Goal: Information Seeking & Learning: Learn about a topic

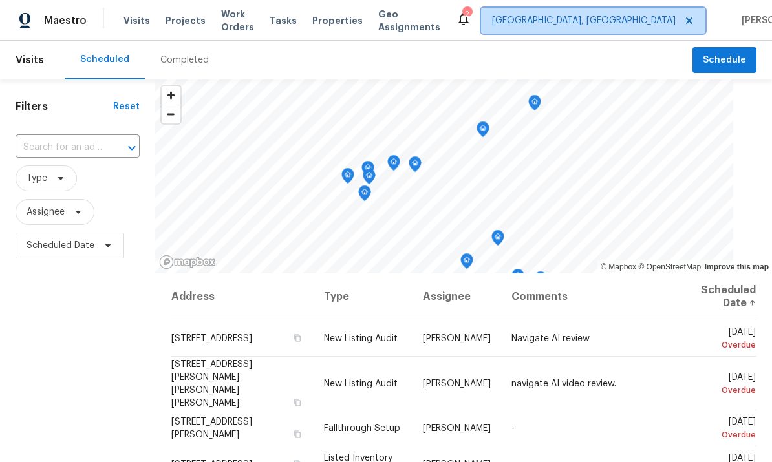
click at [579, 28] on span "Cincinnati, OH" at bounding box center [593, 21] width 224 height 26
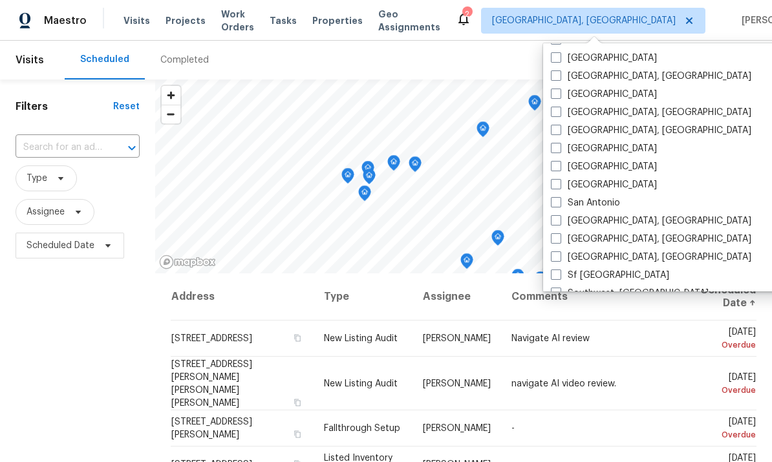
scroll to position [782, 0]
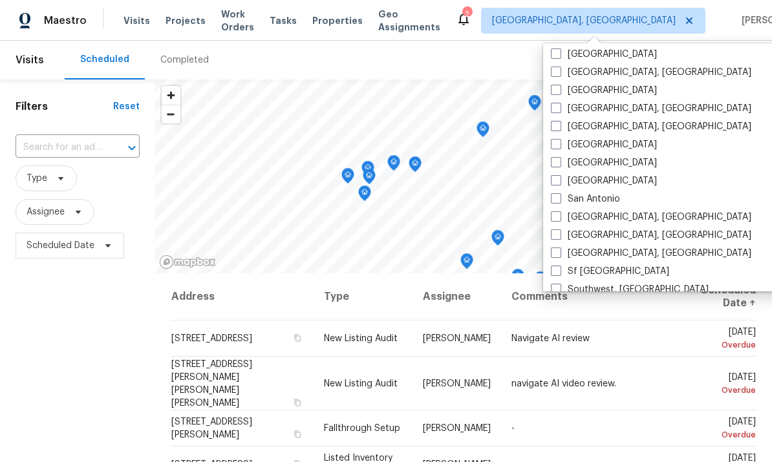
click at [562, 200] on label "San Antonio" at bounding box center [585, 199] width 69 height 13
click at [559, 200] on input "San Antonio" at bounding box center [555, 197] width 8 height 8
checkbox input "true"
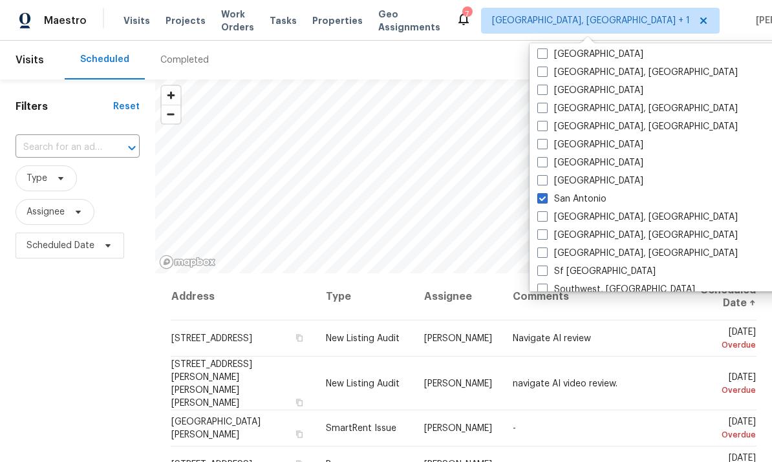
click at [102, 363] on div "Filters Reset ​ Type Assignee Scheduled Date" at bounding box center [77, 362] width 155 height 564
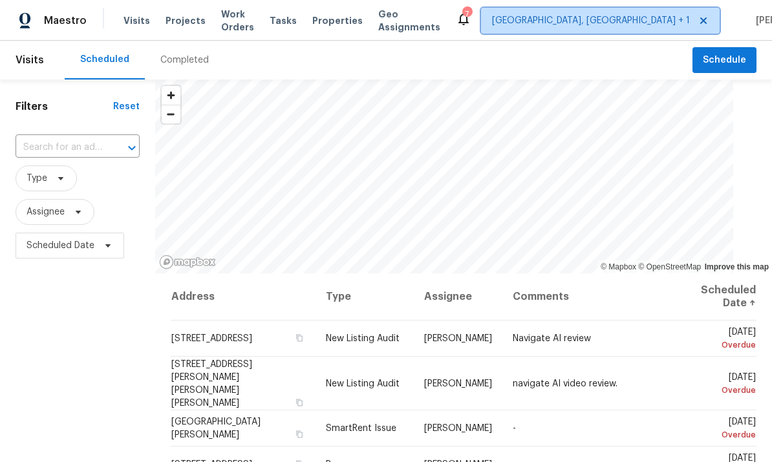
click at [576, 27] on span "Cincinnati, OH + 1" at bounding box center [591, 20] width 198 height 13
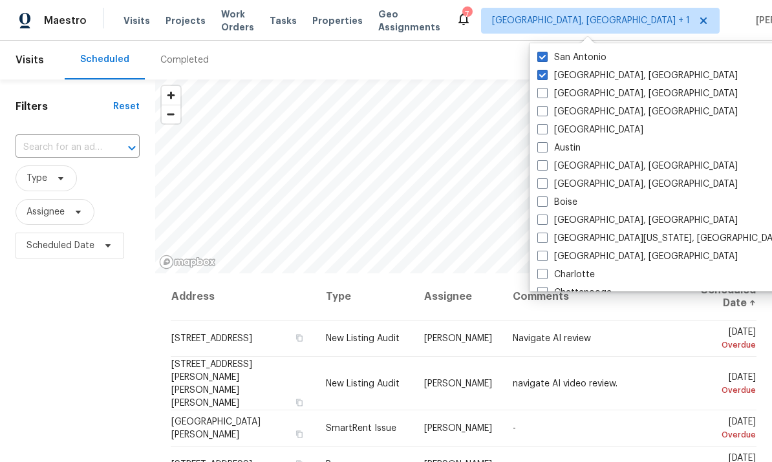
click at [543, 81] on label "Cincinnati, OH" at bounding box center [637, 75] width 200 height 13
click at [543, 78] on input "Cincinnati, OH" at bounding box center [541, 73] width 8 height 8
checkbox input "false"
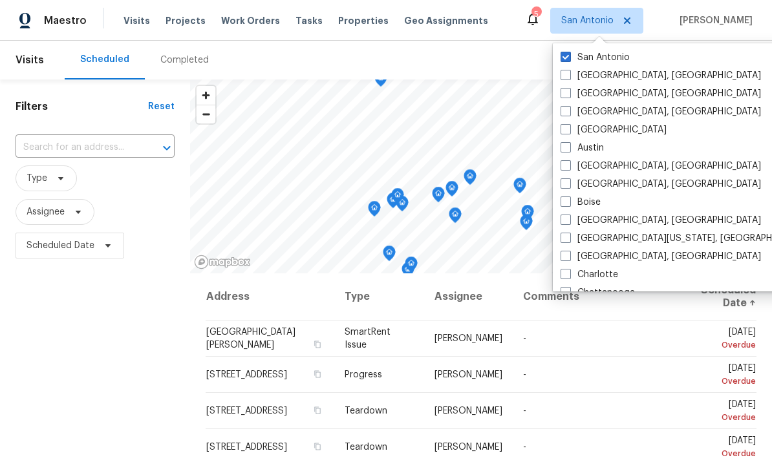
click at [107, 365] on div "Filters Reset ​ Type Assignee Scheduled Date" at bounding box center [95, 362] width 190 height 564
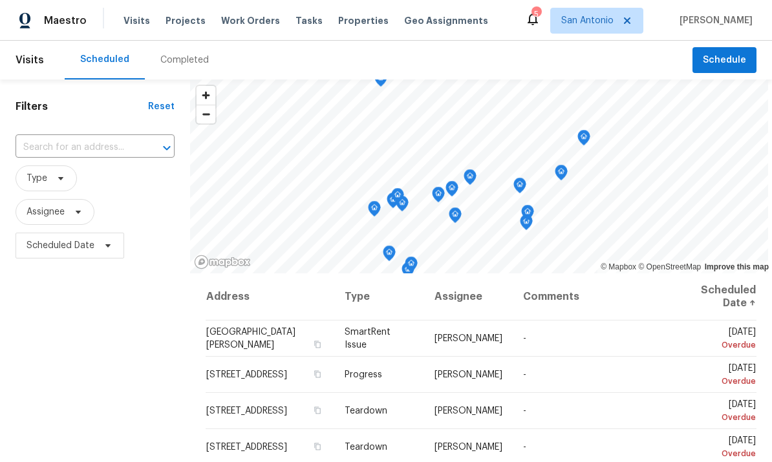
click at [341, 24] on span "Properties" at bounding box center [363, 20] width 50 height 13
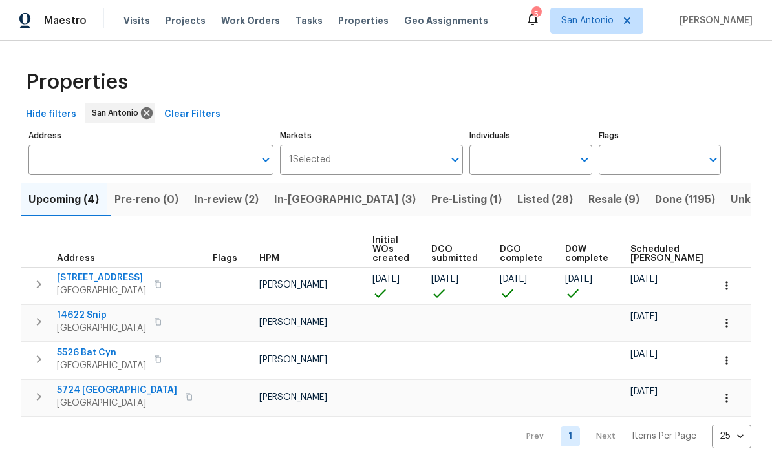
click at [305, 203] on span "In-reno (3)" at bounding box center [345, 200] width 142 height 18
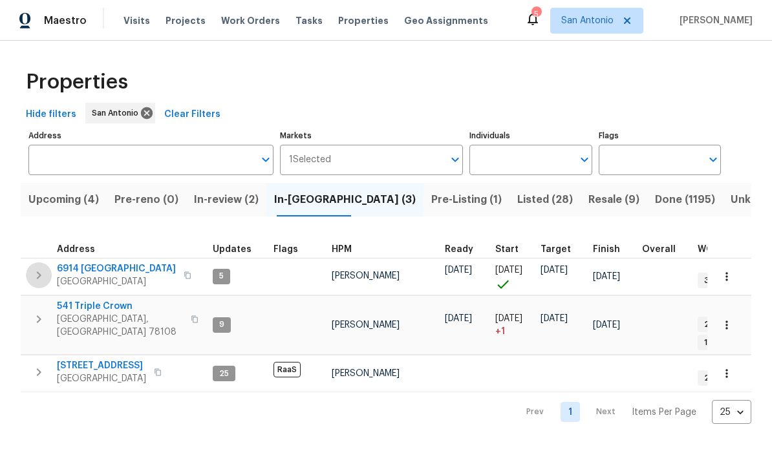
click at [38, 274] on icon "button" at bounding box center [39, 276] width 16 height 16
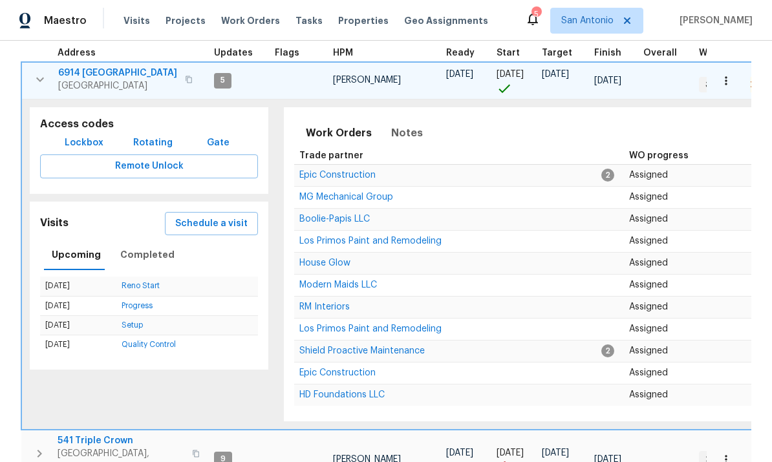
click at [38, 81] on icon "button" at bounding box center [40, 79] width 8 height 5
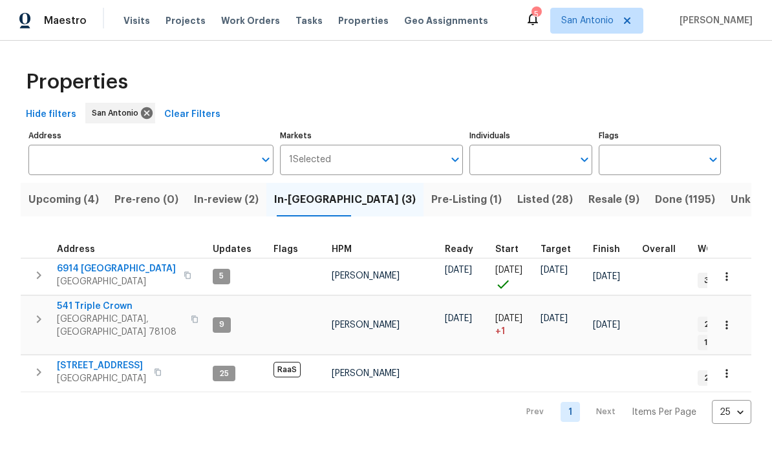
click at [47, 312] on button "button" at bounding box center [39, 319] width 26 height 39
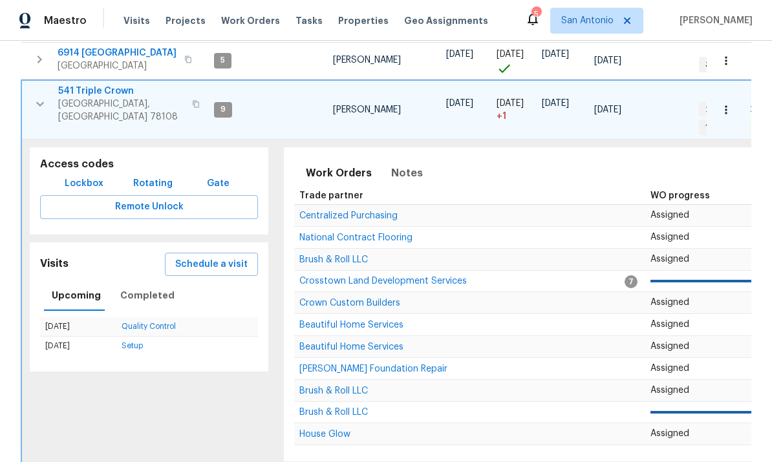
click at [526, 205] on td "Centralized Purchasing" at bounding box center [459, 216] width 331 height 22
click at [43, 101] on icon "button" at bounding box center [40, 104] width 16 height 16
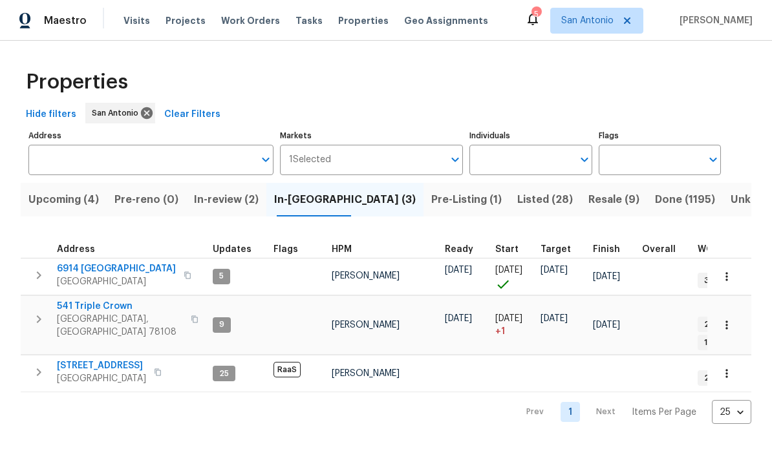
click at [36, 365] on icon "button" at bounding box center [39, 373] width 16 height 16
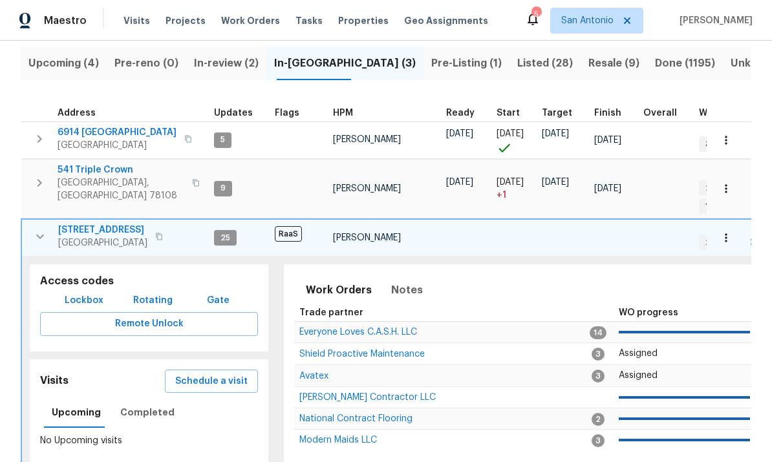
scroll to position [136, 0]
click at [37, 230] on icon "button" at bounding box center [40, 238] width 16 height 16
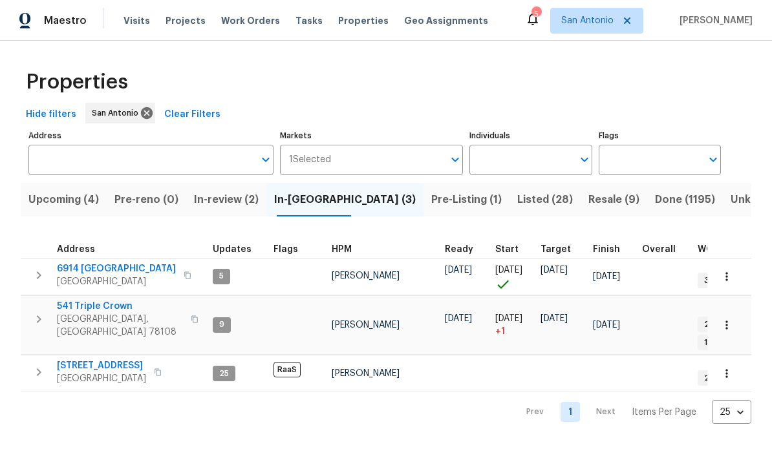
scroll to position [0, 0]
click at [40, 312] on icon "button" at bounding box center [39, 320] width 16 height 16
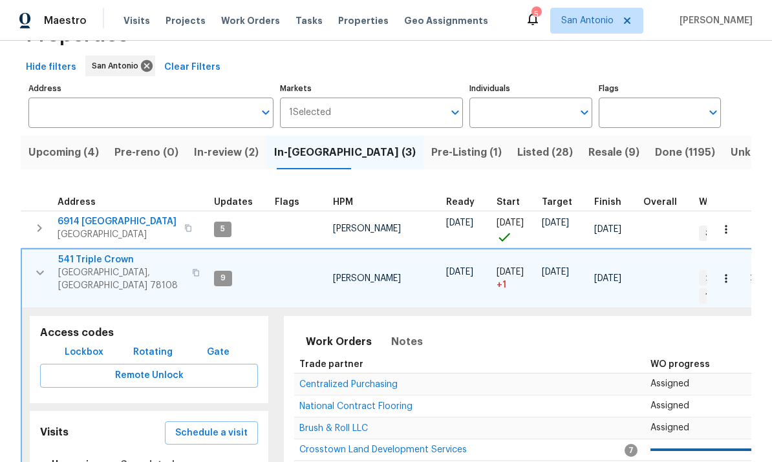
scroll to position [132, 0]
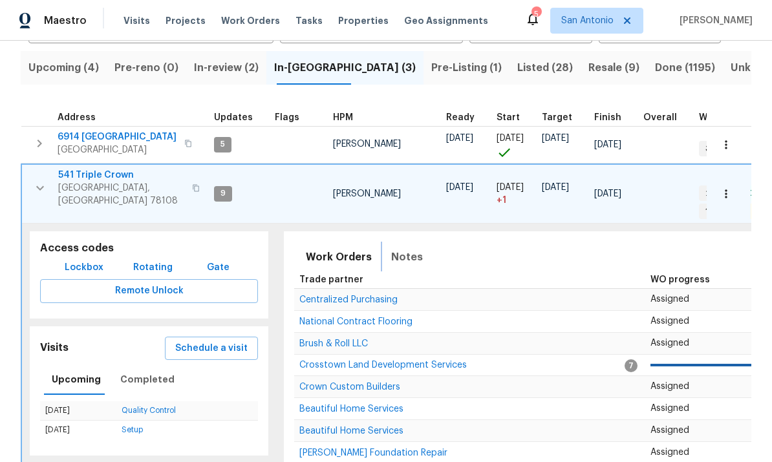
click at [404, 248] on span "Notes" at bounding box center [407, 257] width 32 height 18
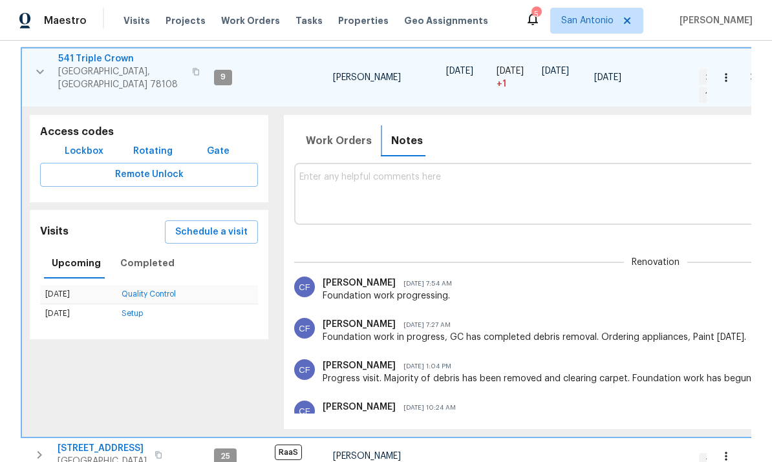
scroll to position [0, 0]
click at [332, 132] on span "Work Orders" at bounding box center [339, 141] width 66 height 18
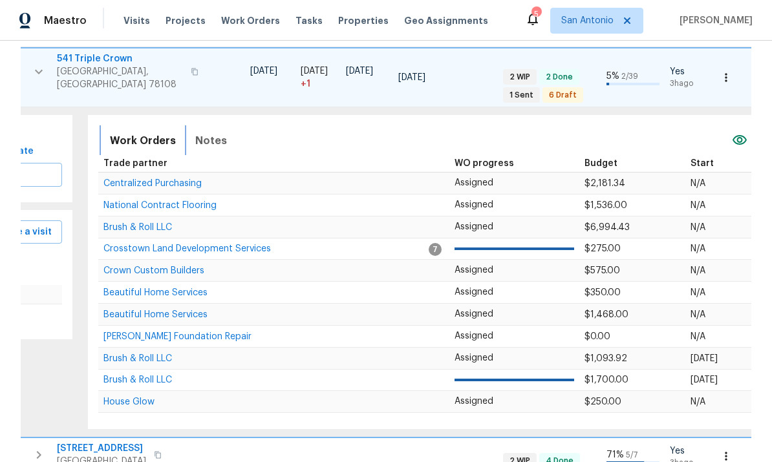
scroll to position [0, 197]
click at [141, 223] on span "Brush & Roll LLC" at bounding box center [137, 227] width 69 height 9
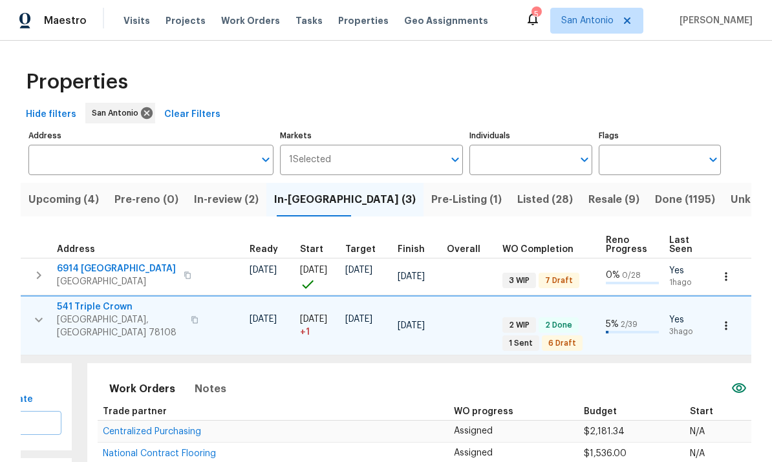
scroll to position [0, 0]
click at [100, 278] on td at bounding box center [102, 276] width 58 height 37
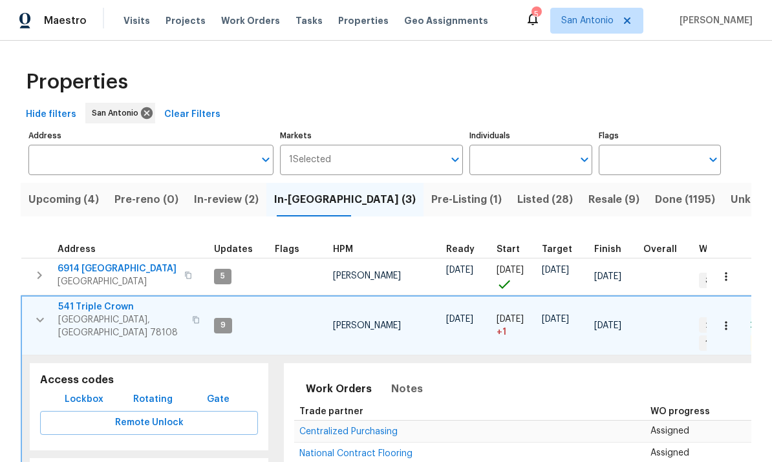
click at [38, 278] on icon "button" at bounding box center [40, 276] width 5 height 8
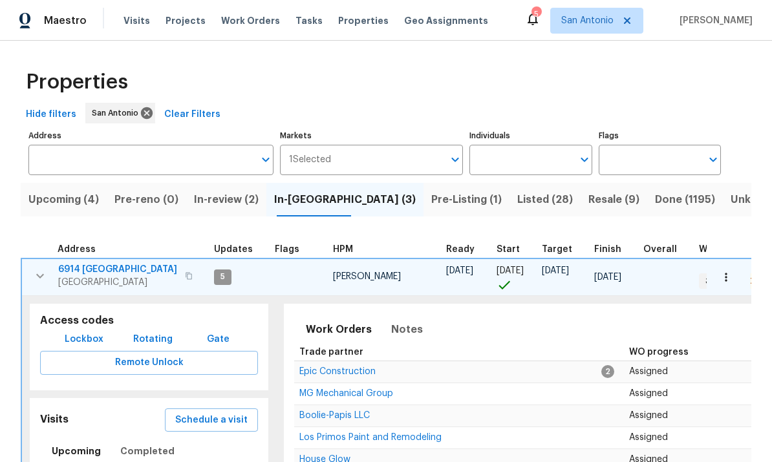
click at [109, 274] on span "6914 Port Bay" at bounding box center [117, 269] width 119 height 13
click at [46, 276] on icon "button" at bounding box center [40, 276] width 16 height 16
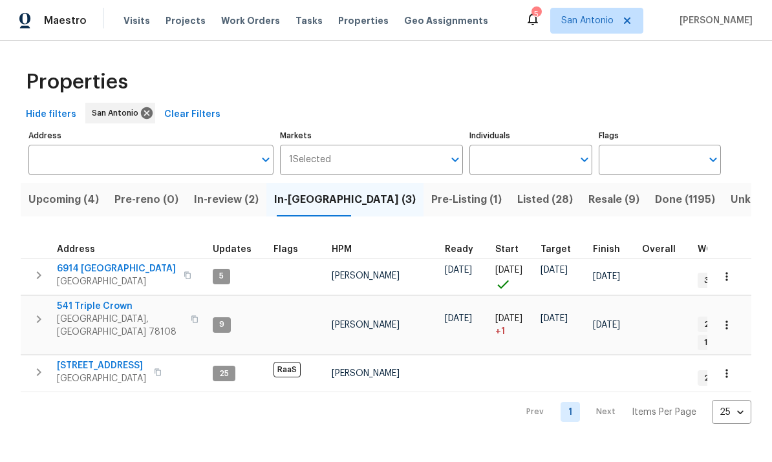
click at [106, 360] on span "526 Radiance Ave" at bounding box center [101, 366] width 89 height 13
click at [231, 200] on span "In-review (2)" at bounding box center [226, 200] width 65 height 18
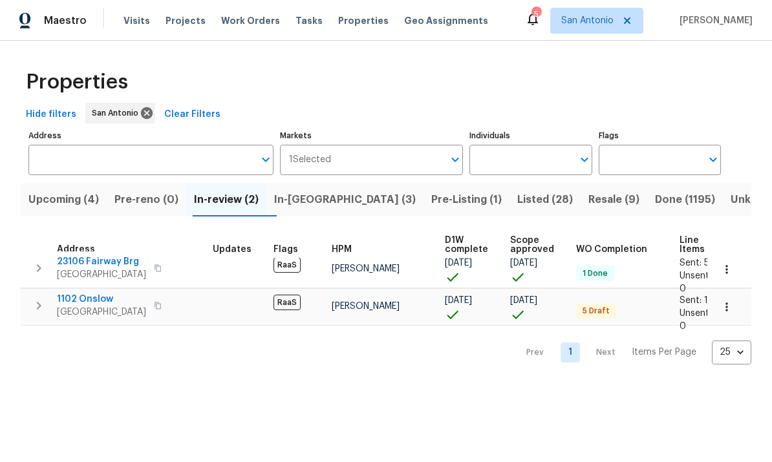
scroll to position [7, 0]
click at [37, 307] on icon "button" at bounding box center [39, 306] width 16 height 16
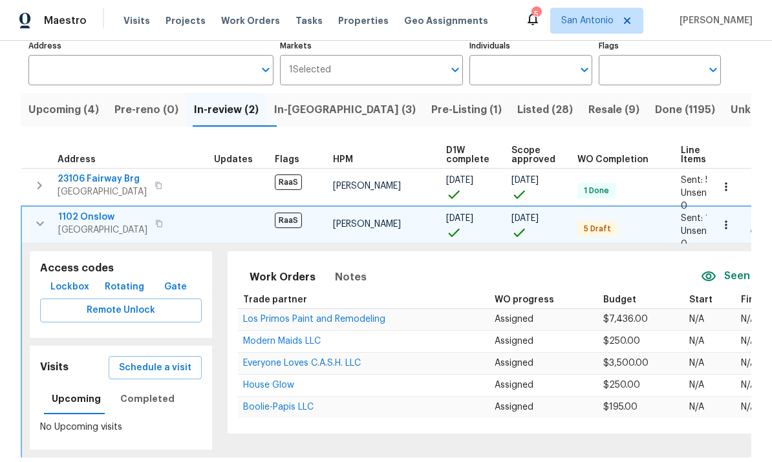
scroll to position [89, 0]
click at [345, 281] on span "Notes" at bounding box center [351, 278] width 32 height 18
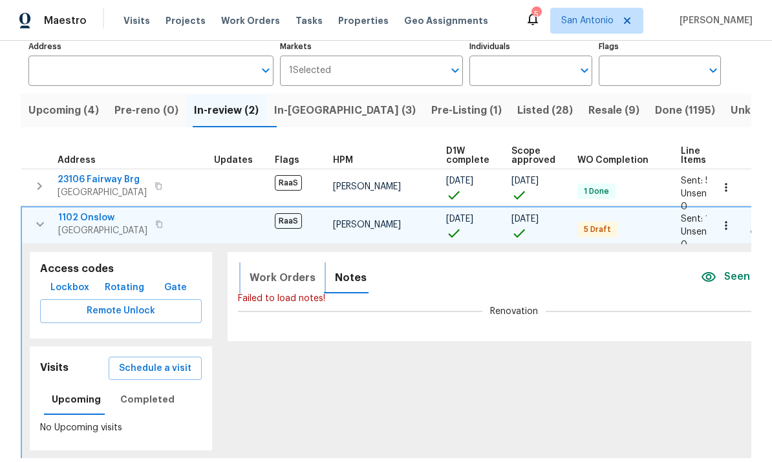
click at [272, 285] on span "Work Orders" at bounding box center [283, 278] width 66 height 18
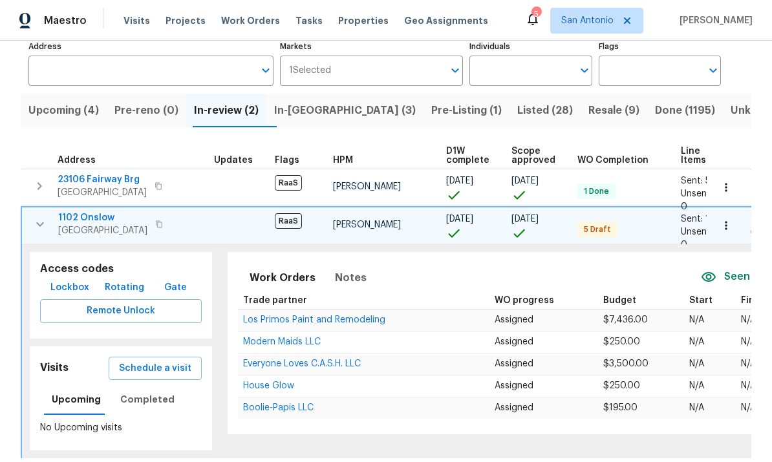
click at [275, 320] on span "Los Primos Paint and Remodeling" at bounding box center [314, 320] width 142 height 9
click at [43, 224] on icon "button" at bounding box center [40, 224] width 8 height 5
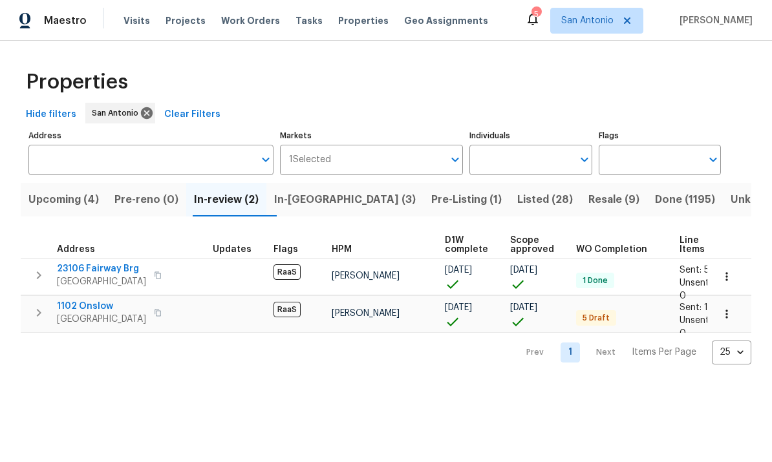
scroll to position [0, 0]
click at [67, 200] on span "Upcoming (4)" at bounding box center [63, 200] width 70 height 18
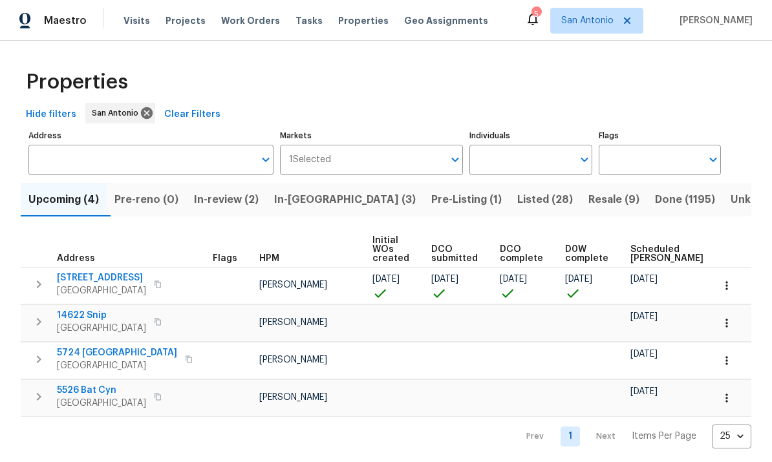
click at [41, 281] on icon "button" at bounding box center [39, 285] width 16 height 16
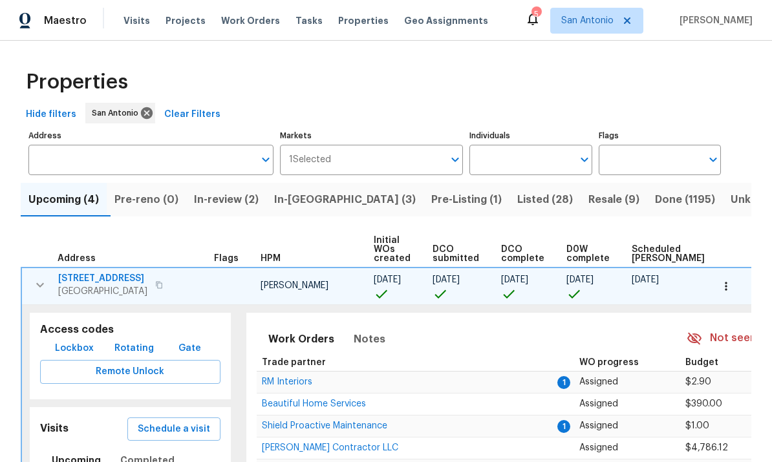
click at [745, 268] on td at bounding box center [729, 287] width 45 height 38
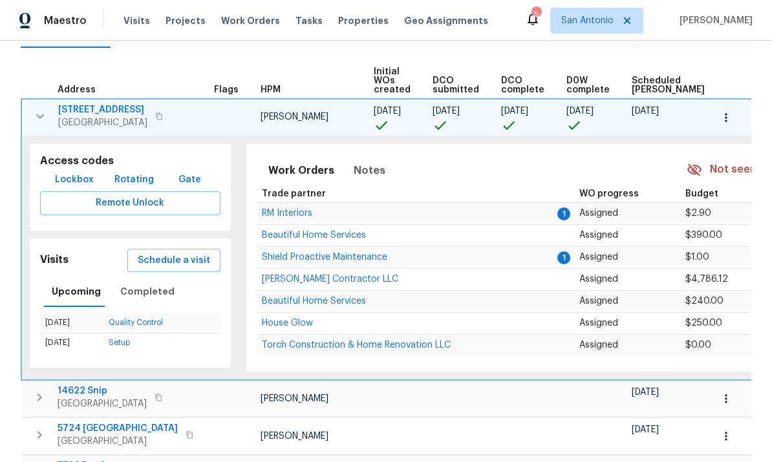
scroll to position [171, 0]
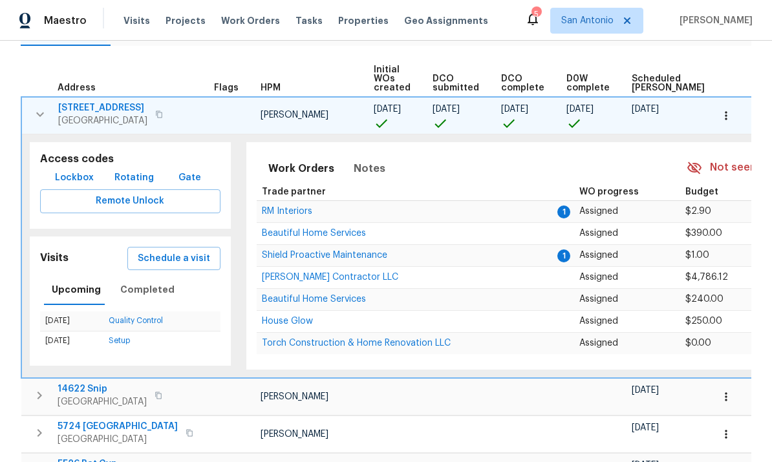
click at [766, 254] on span "N/A" at bounding box center [773, 255] width 15 height 9
click at [286, 281] on span "Mario Suarez Contractor LLC" at bounding box center [330, 277] width 136 height 9
click at [41, 109] on icon "button" at bounding box center [40, 115] width 16 height 16
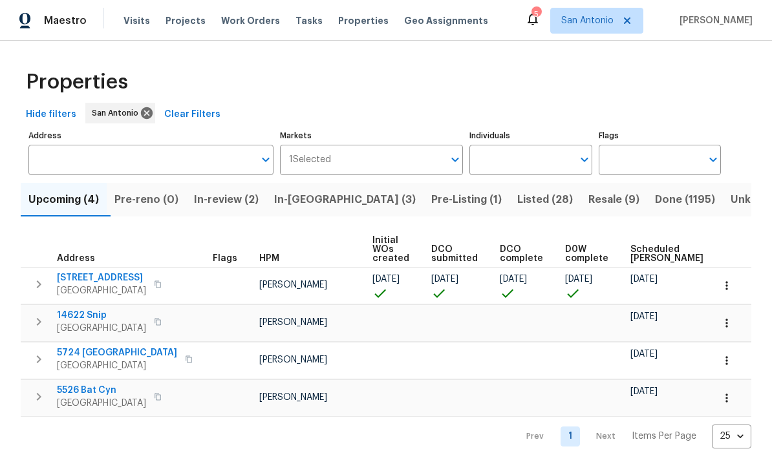
scroll to position [8, 0]
click at [431, 191] on span "Pre-Listing (1)" at bounding box center [466, 200] width 70 height 18
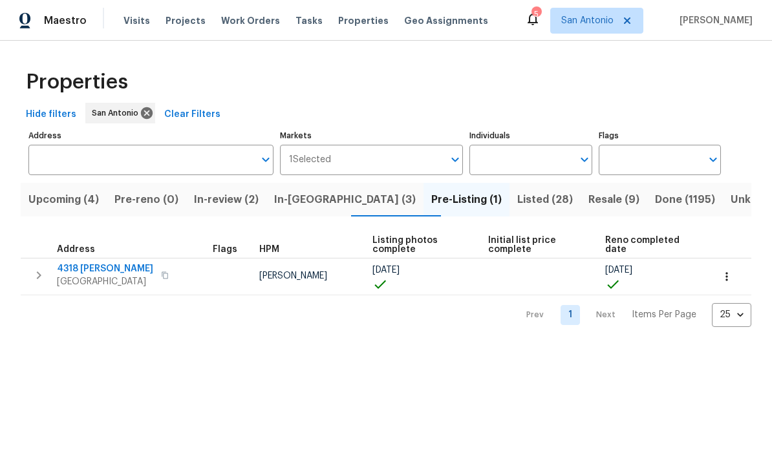
click at [100, 274] on span "4318 [PERSON_NAME]" at bounding box center [105, 269] width 96 height 13
click at [591, 21] on span "San Antonio" at bounding box center [587, 20] width 52 height 13
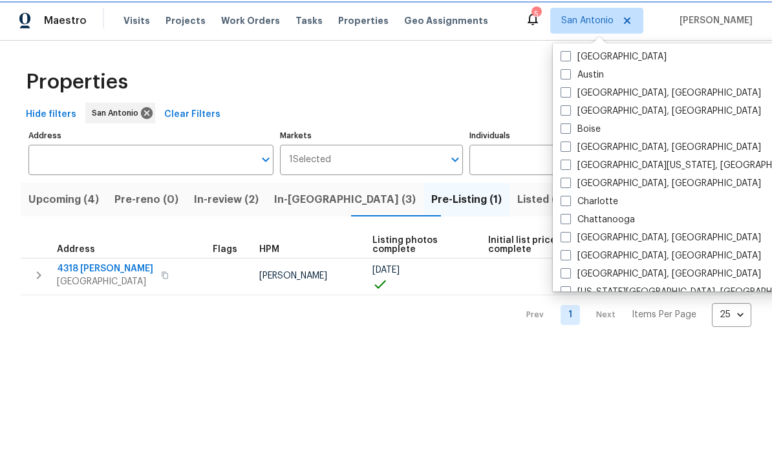
scroll to position [60, 0]
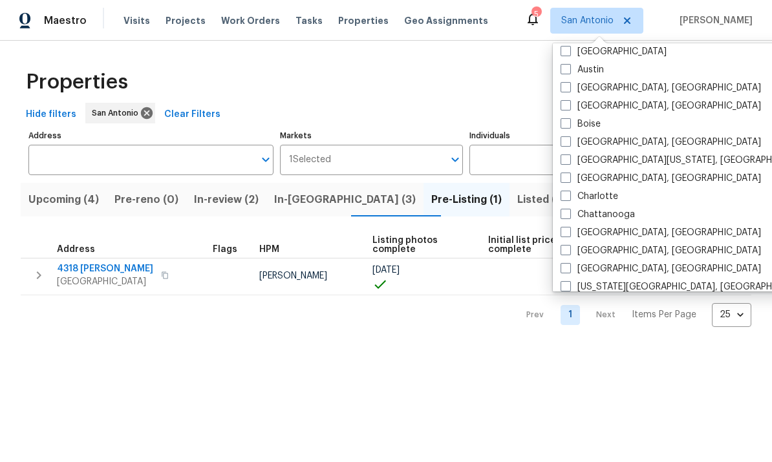
click at [567, 251] on span at bounding box center [566, 250] width 10 height 10
click at [567, 251] on input "Cincinnati, OH" at bounding box center [565, 248] width 8 height 8
checkbox input "true"
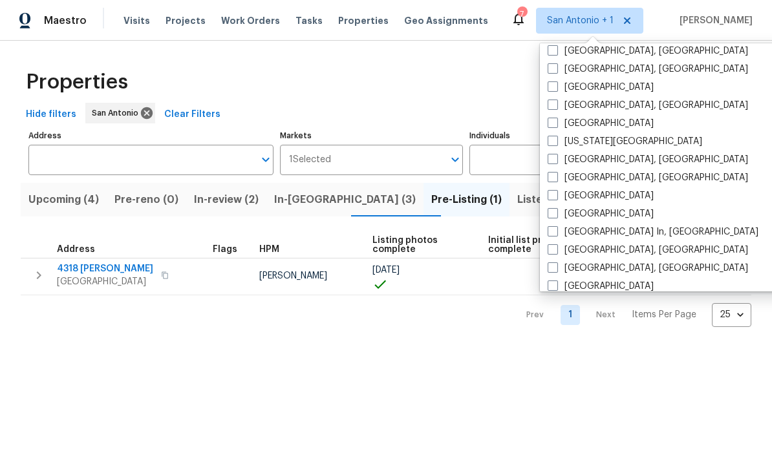
scroll to position [418, 0]
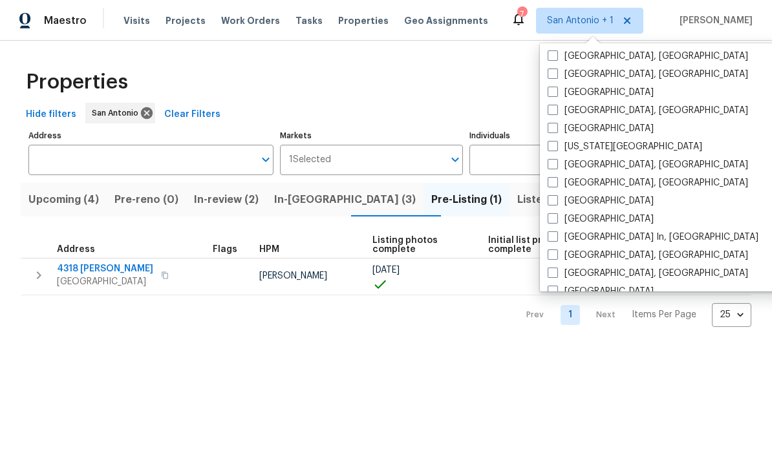
click at [556, 116] on label "Indianapolis, IN" at bounding box center [648, 110] width 200 height 13
click at [556, 113] on input "Indianapolis, IN" at bounding box center [552, 108] width 8 height 8
checkbox input "true"
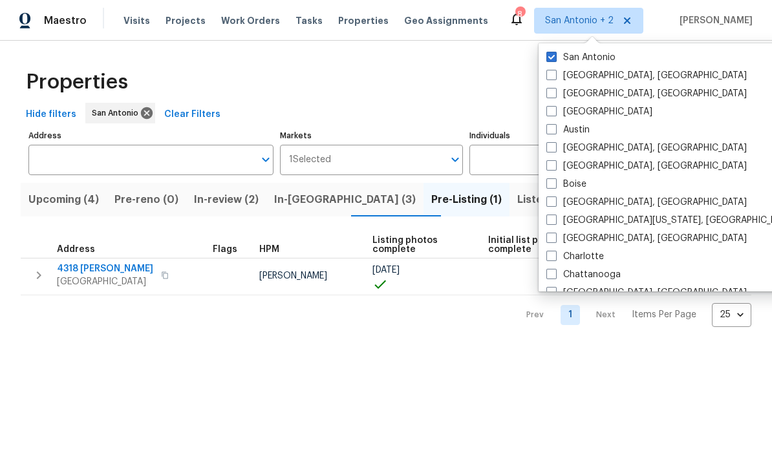
click at [556, 61] on span at bounding box center [551, 57] width 10 height 10
click at [555, 59] on input "San Antonio" at bounding box center [550, 55] width 8 height 8
checkbox input "false"
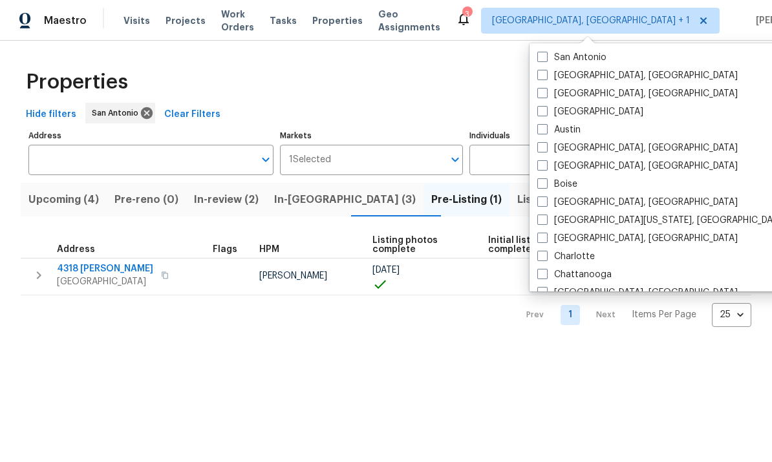
click at [134, 24] on span "Visits" at bounding box center [137, 20] width 27 height 13
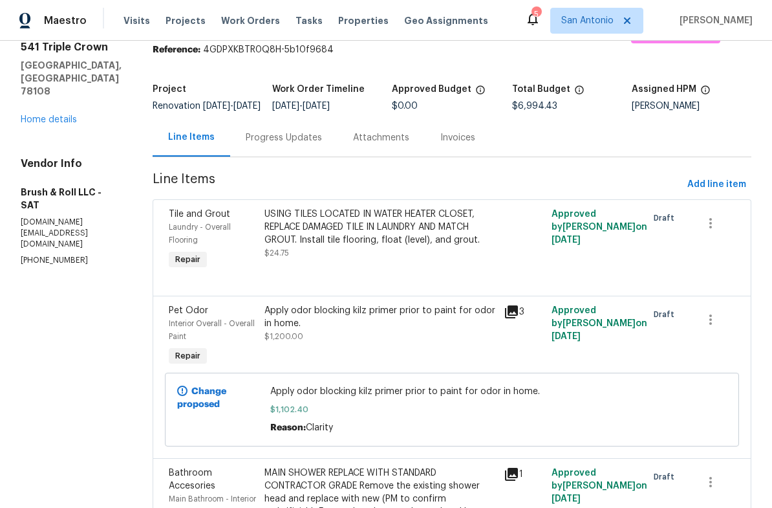
scroll to position [49, 0]
click at [50, 116] on link "Home details" at bounding box center [49, 120] width 56 height 9
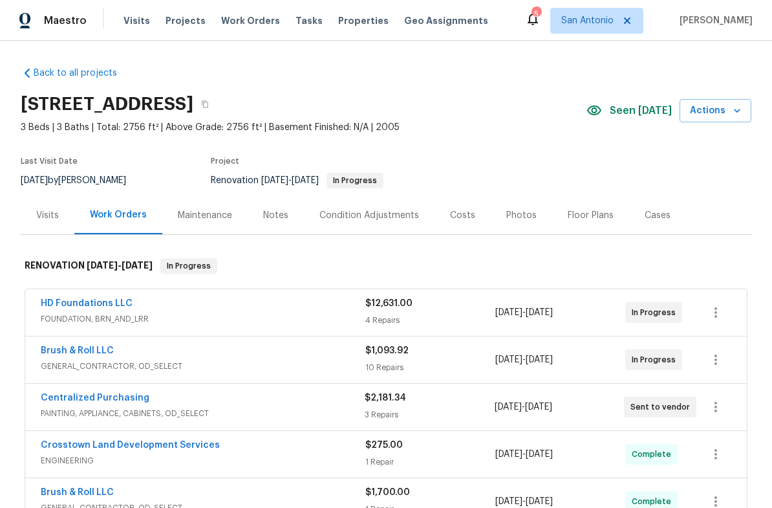
click at [44, 219] on div "Visits" at bounding box center [47, 215] width 23 height 13
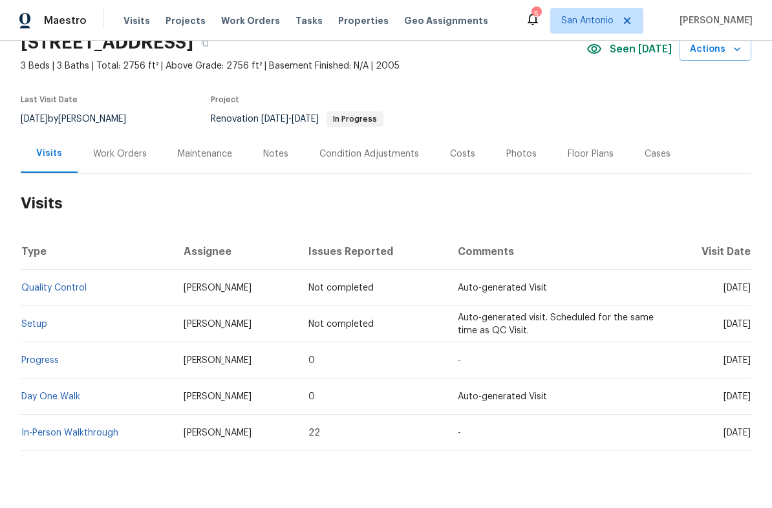
scroll to position [61, 0]
click at [72, 436] on link "In-Person Walkthrough" at bounding box center [69, 433] width 97 height 9
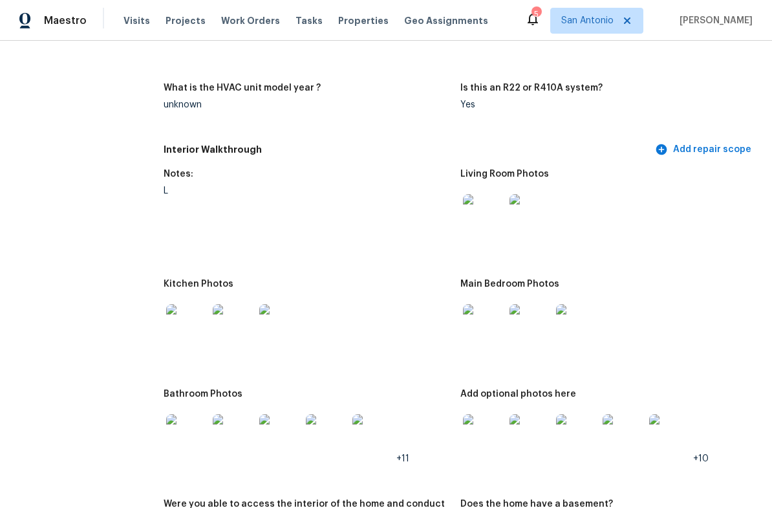
scroll to position [1416, 0]
click at [197, 326] on img at bounding box center [186, 323] width 41 height 41
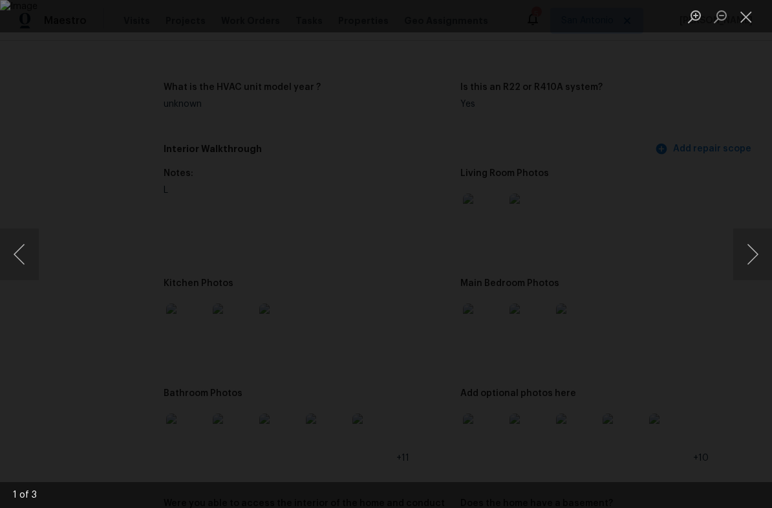
click at [757, 259] on button "Next image" at bounding box center [752, 254] width 39 height 52
click at [757, 254] on button "Next image" at bounding box center [752, 254] width 39 height 52
click at [763, 255] on button "Next image" at bounding box center [752, 254] width 39 height 52
click at [762, 255] on button "Next image" at bounding box center [752, 254] width 39 height 52
click at [749, 21] on button "Close lightbox" at bounding box center [746, 16] width 26 height 23
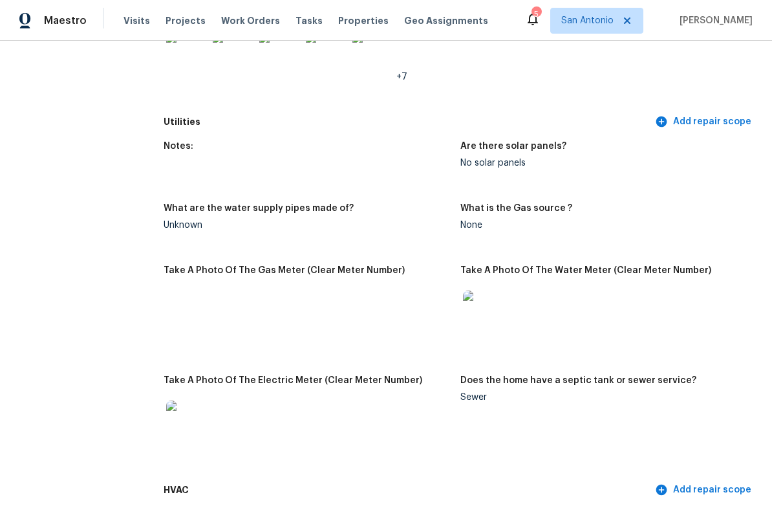
scroll to position [818, 0]
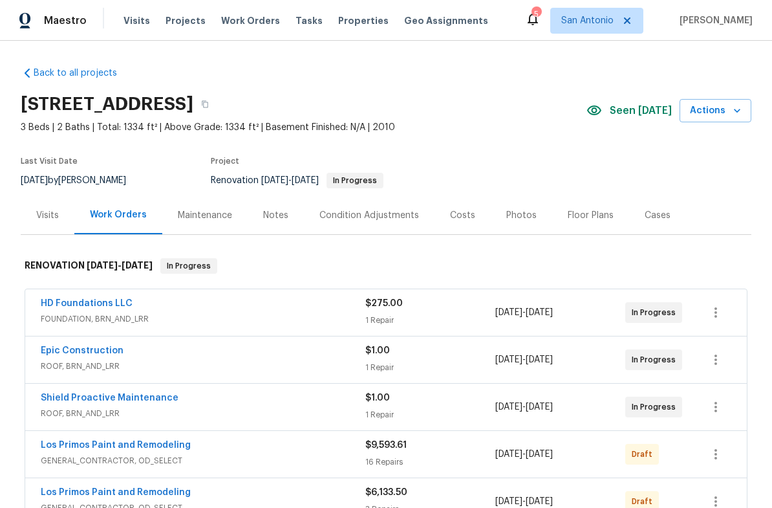
click at [275, 217] on div "Notes" at bounding box center [275, 215] width 25 height 13
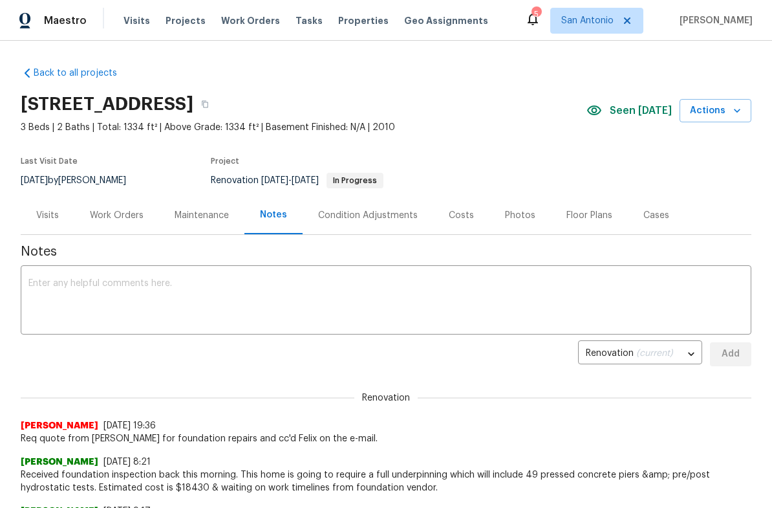
click at [54, 221] on div "Visits" at bounding box center [47, 215] width 23 height 13
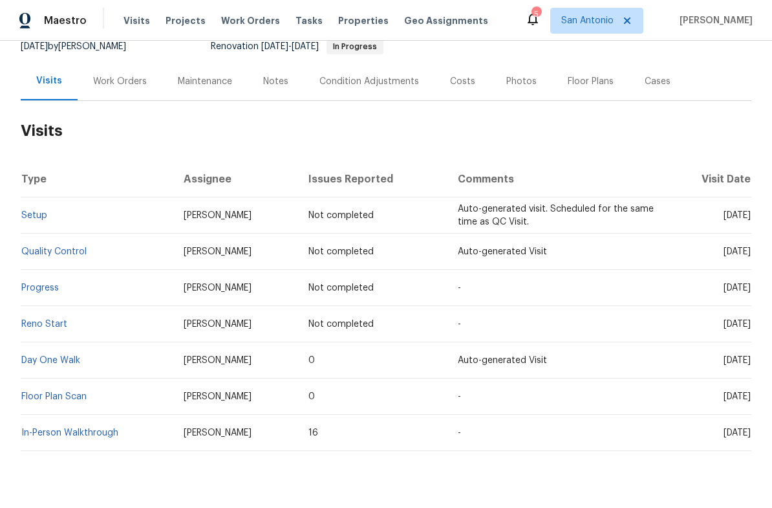
scroll to position [133, 0]
click at [72, 431] on link "In-Person Walkthrough" at bounding box center [69, 433] width 97 height 9
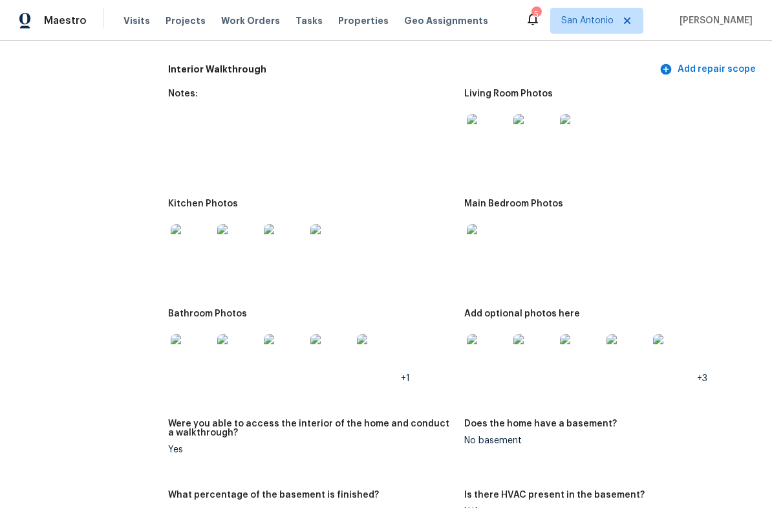
scroll to position [1483, 0]
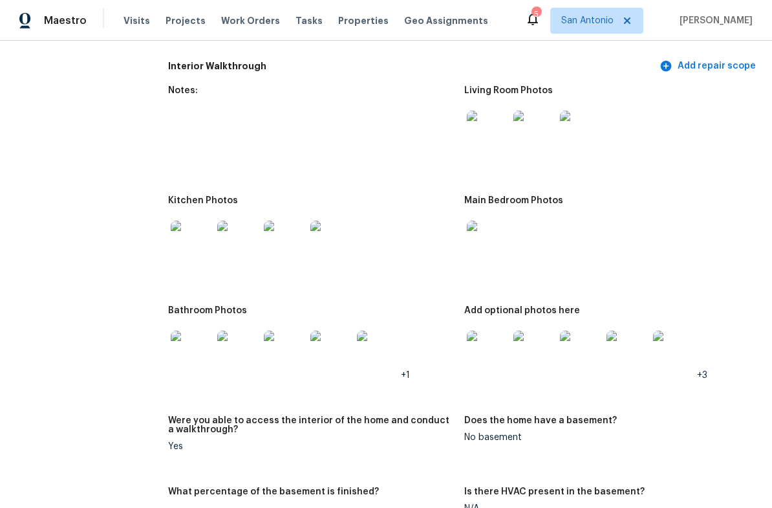
click at [194, 244] on img at bounding box center [191, 241] width 41 height 41
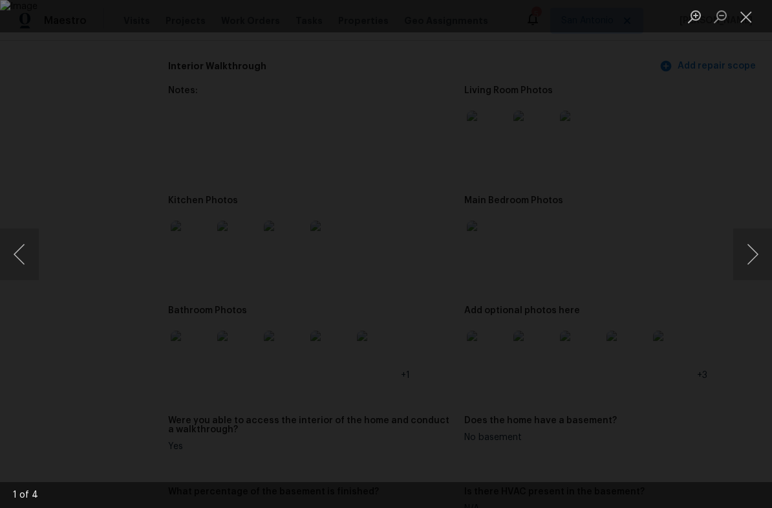
click at [761, 253] on button "Next image" at bounding box center [752, 254] width 39 height 52
click at [761, 255] on button "Next image" at bounding box center [752, 254] width 39 height 52
click at [756, 253] on button "Next image" at bounding box center [752, 254] width 39 height 52
click at [743, 21] on button "Close lightbox" at bounding box center [746, 16] width 26 height 23
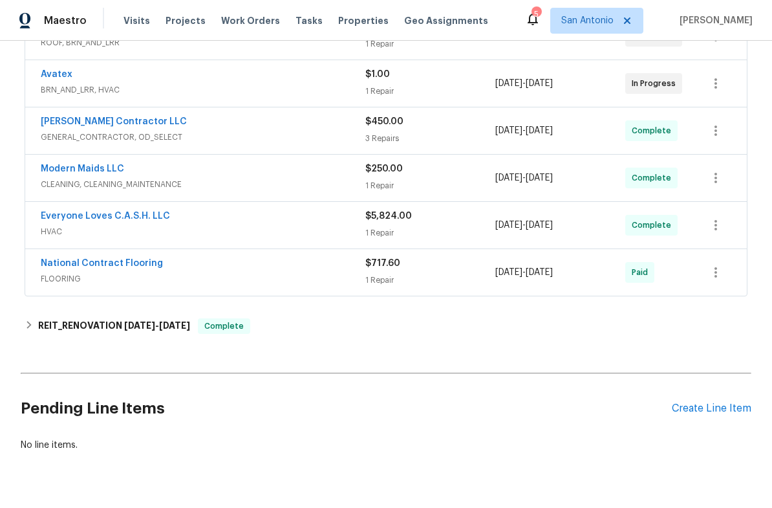
scroll to position [275, 0]
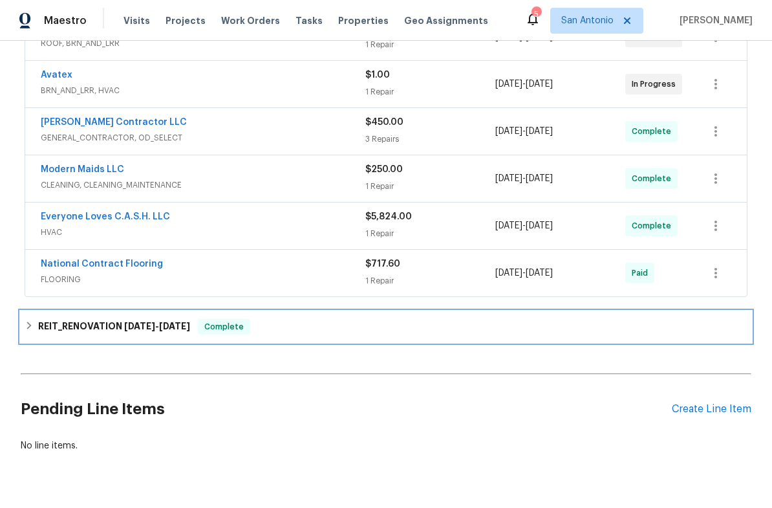
click at [32, 327] on icon at bounding box center [29, 325] width 9 height 9
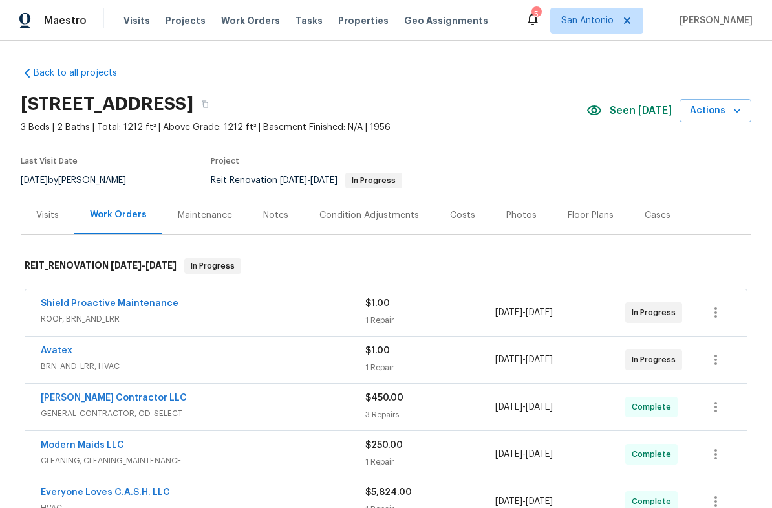
scroll to position [0, 0]
click at [279, 210] on div "Notes" at bounding box center [275, 215] width 25 height 13
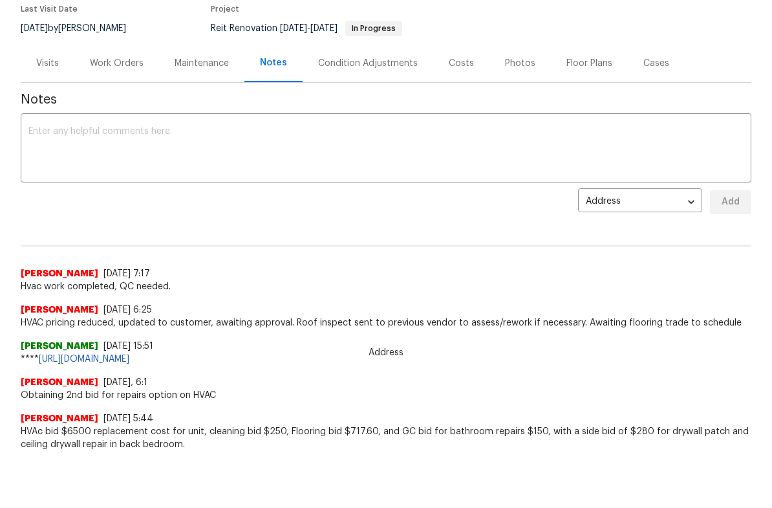
scroll to position [106, 0]
click at [49, 103] on div "Visits" at bounding box center [47, 109] width 23 height 13
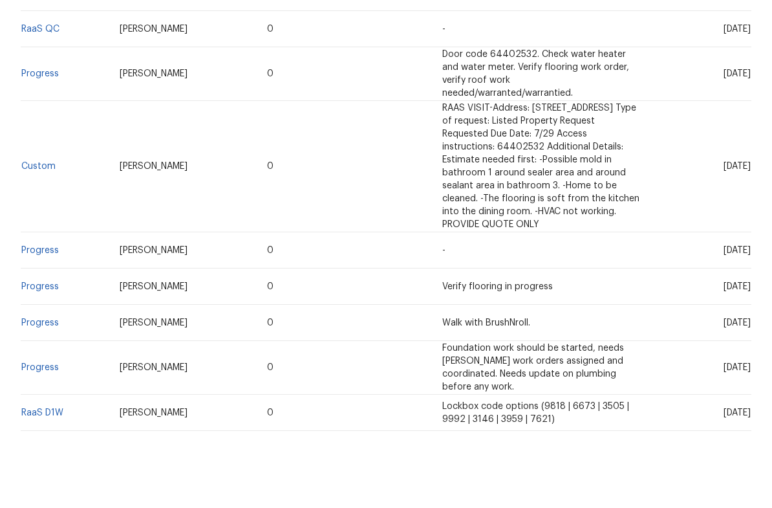
scroll to position [274, 0]
click at [38, 455] on link "RaaS D1W" at bounding box center [42, 459] width 42 height 9
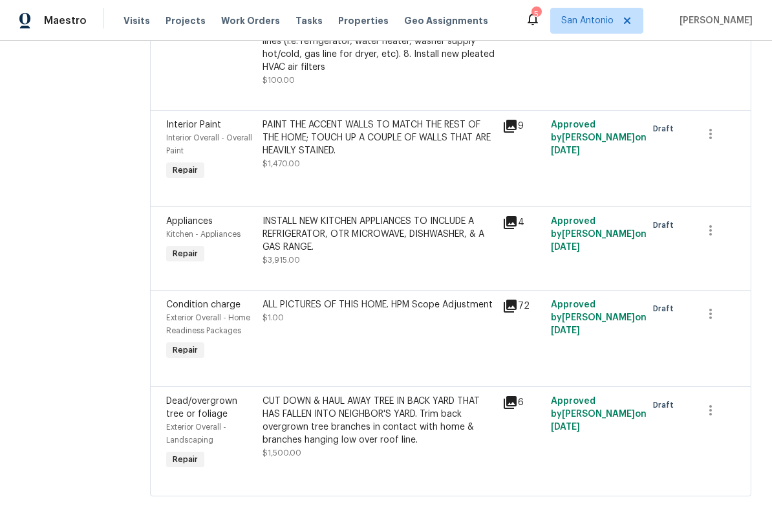
scroll to position [572, 0]
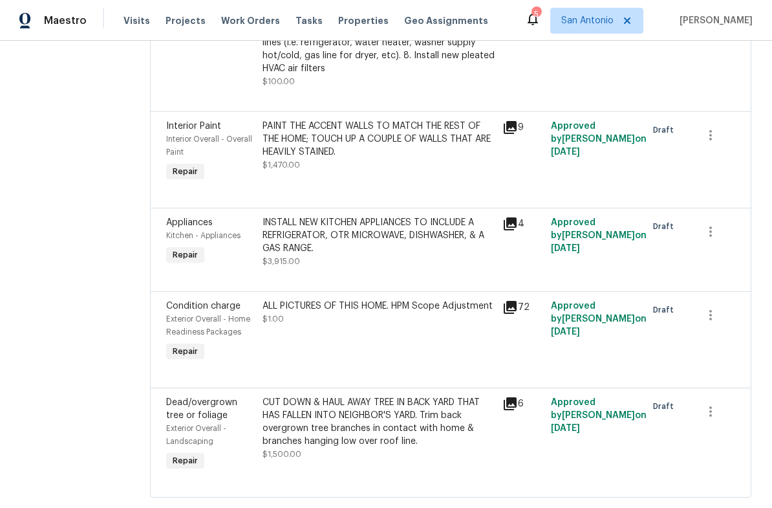
click at [508, 230] on icon at bounding box center [510, 223] width 13 height 13
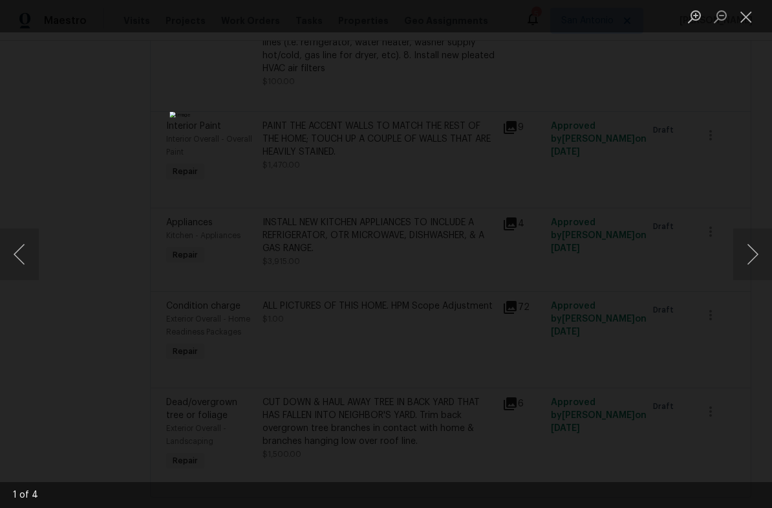
click at [761, 253] on button "Next image" at bounding box center [752, 254] width 39 height 52
click at [759, 253] on button "Next image" at bounding box center [752, 254] width 39 height 52
click at [764, 252] on button "Next image" at bounding box center [752, 254] width 39 height 52
click at [764, 250] on button "Next image" at bounding box center [752, 254] width 39 height 52
click at [744, 19] on button "Close lightbox" at bounding box center [746, 16] width 26 height 23
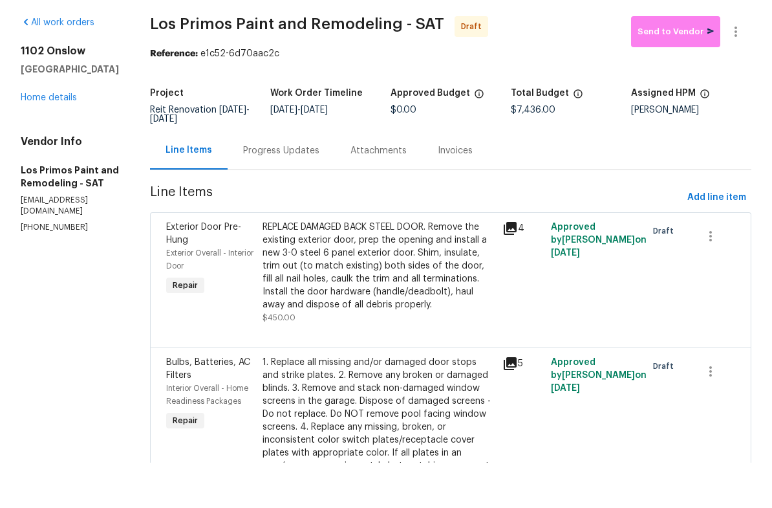
scroll to position [-1, 0]
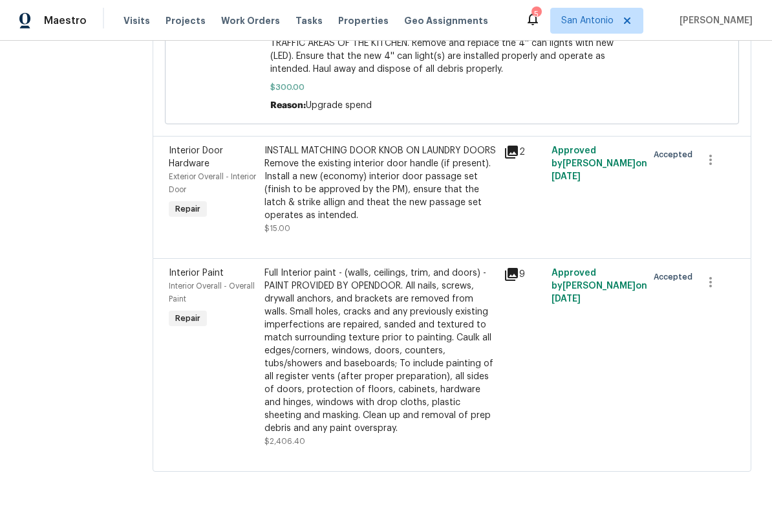
scroll to position [1804, 0]
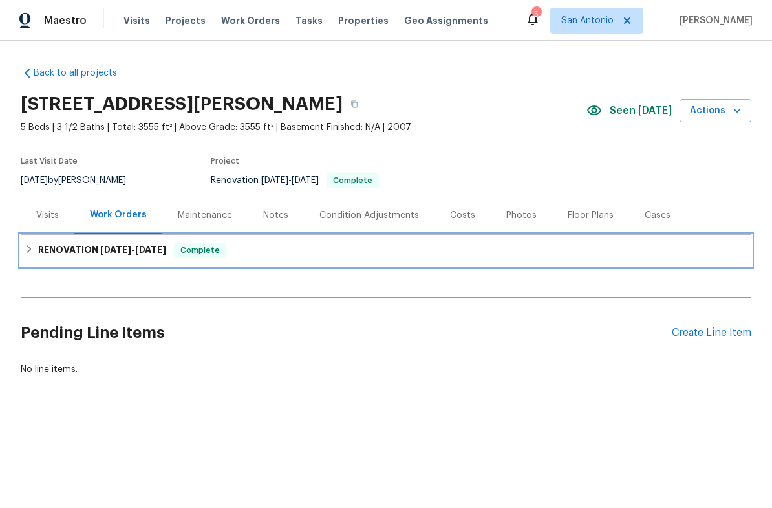
click at [31, 247] on icon at bounding box center [29, 248] width 9 height 9
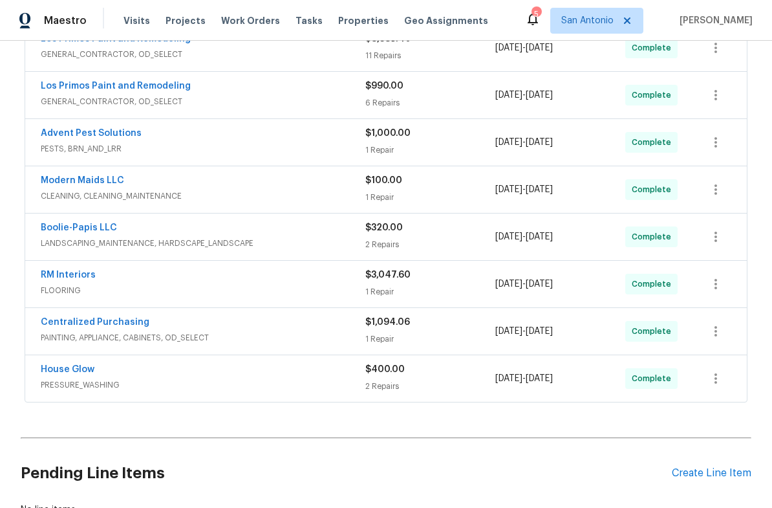
scroll to position [301, 0]
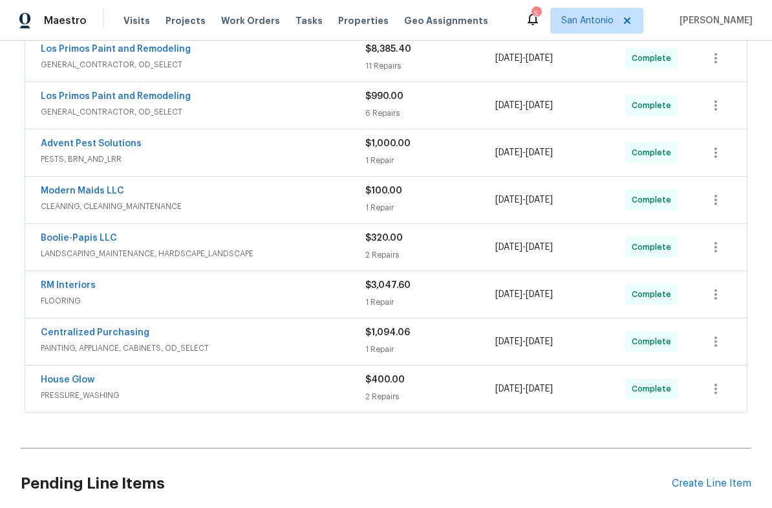
click at [83, 335] on link "Centralized Purchasing" at bounding box center [95, 332] width 109 height 9
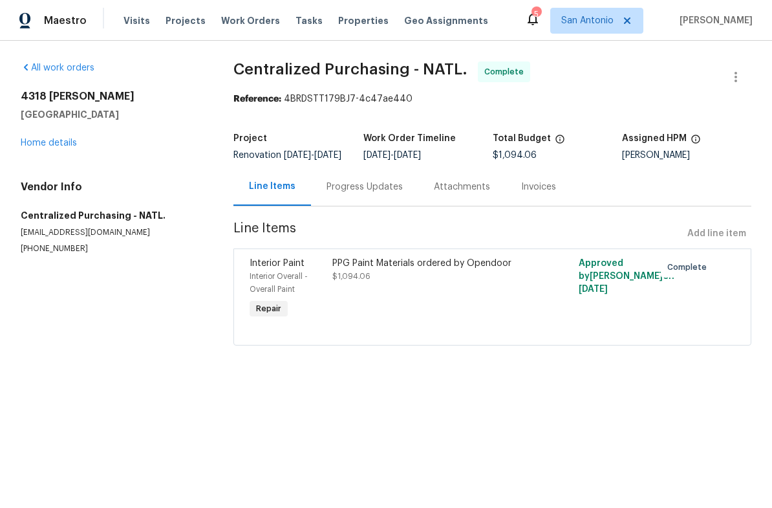
click at [27, 68] on icon at bounding box center [26, 67] width 10 height 10
